Goal: Transaction & Acquisition: Purchase product/service

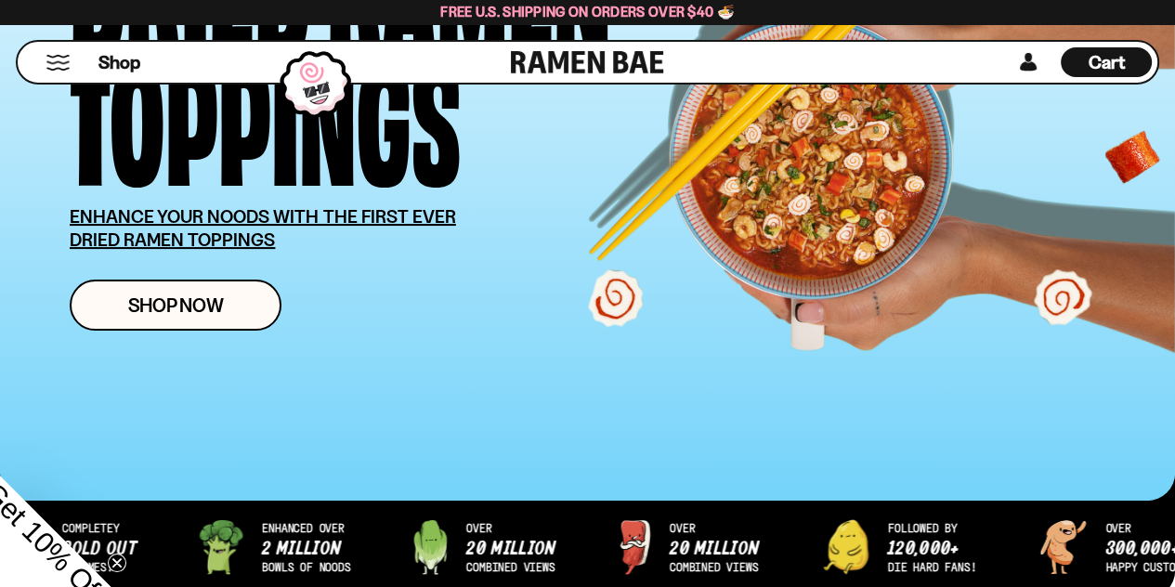
scroll to position [254, 0]
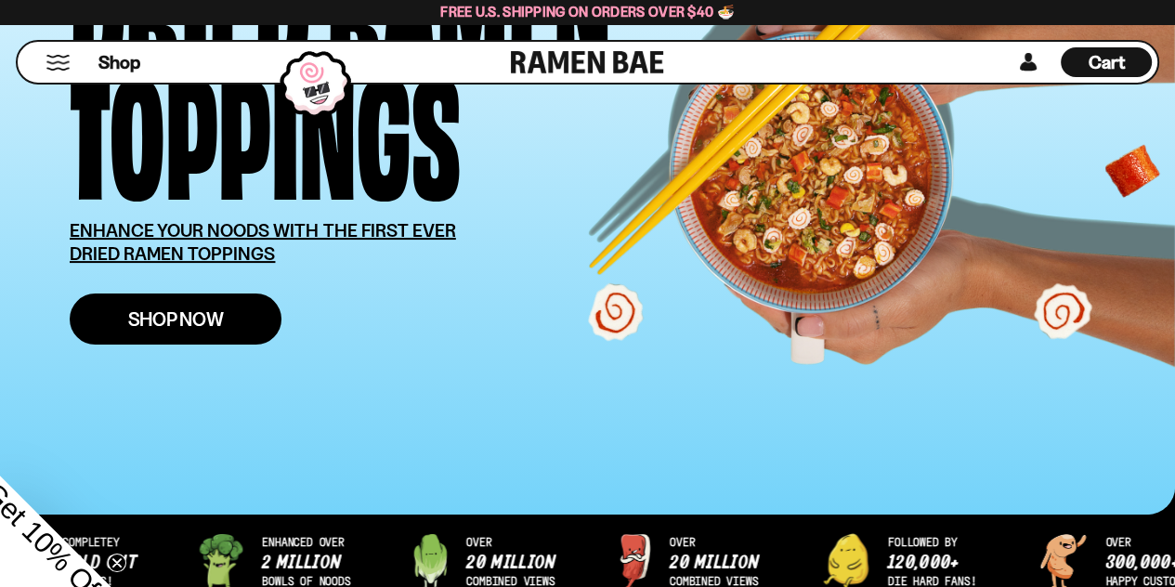
click at [156, 325] on span "Shop Now" at bounding box center [176, 319] width 96 height 20
